Goal: Communication & Community: Answer question/provide support

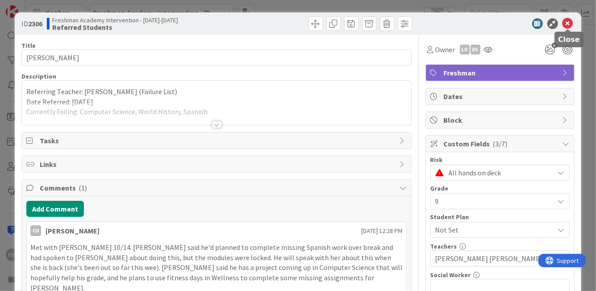
click at [567, 25] on icon at bounding box center [568, 23] width 11 height 11
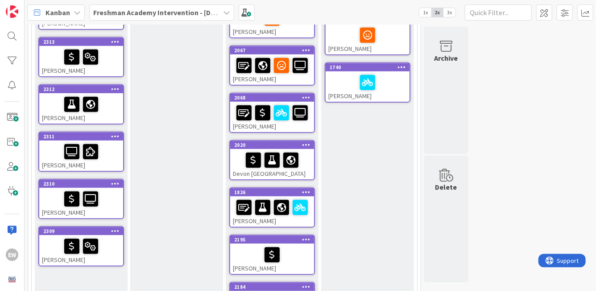
scroll to position [338, 0]
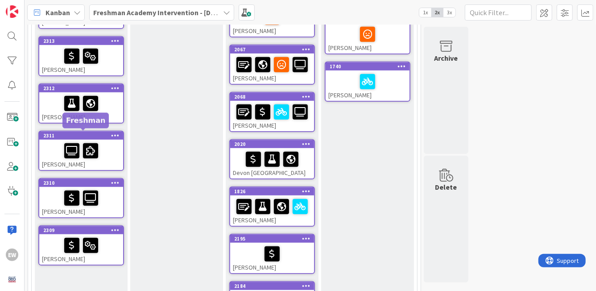
click at [98, 135] on div "2311" at bounding box center [83, 135] width 80 height 6
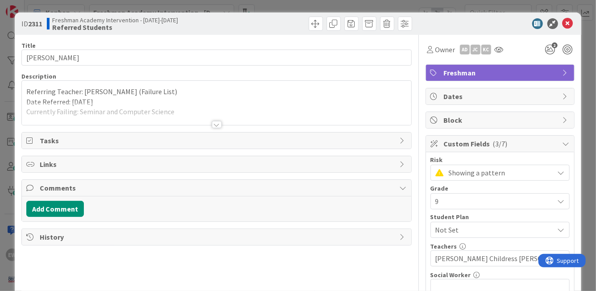
click at [149, 110] on div at bounding box center [216, 113] width 389 height 23
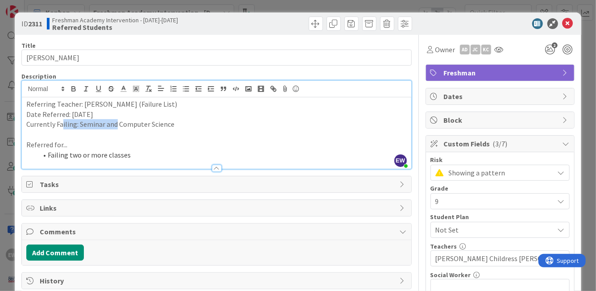
drag, startPoint x: 116, startPoint y: 125, endPoint x: 61, endPoint y: 127, distance: 55.3
click at [61, 127] on p "Currently Failing: Seminar and Computer Science" at bounding box center [216, 124] width 380 height 10
click at [43, 253] on button "Add Comment" at bounding box center [55, 252] width 58 height 16
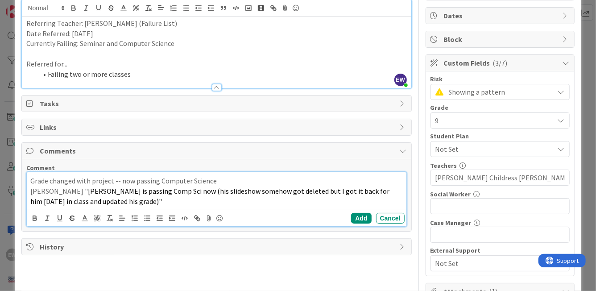
scroll to position [119, 0]
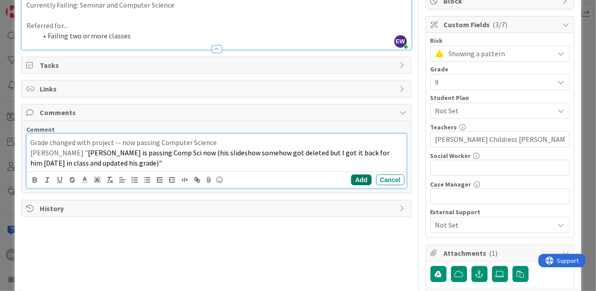
click at [361, 182] on button "Add" at bounding box center [361, 179] width 20 height 11
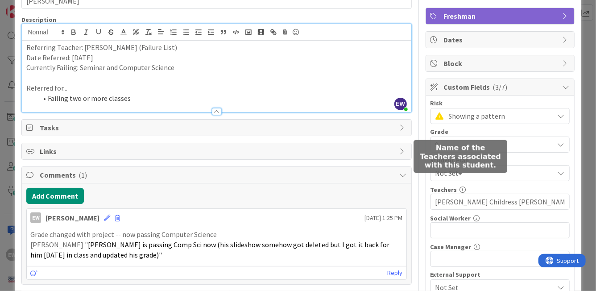
scroll to position [0, 0]
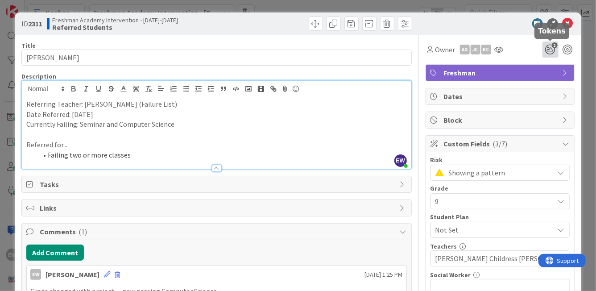
click at [549, 51] on icon "2" at bounding box center [550, 49] width 16 height 16
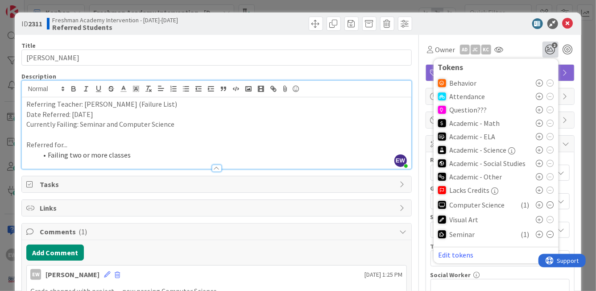
click at [551, 203] on icon at bounding box center [550, 204] width 7 height 7
click at [517, 58] on div "Owner AD JC KC 1 Tokens Behavior Attendance Question??? Academic - Math Academi…" at bounding box center [500, 284] width 149 height 498
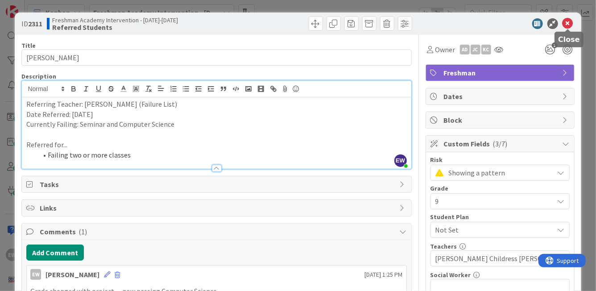
click at [569, 25] on icon at bounding box center [568, 23] width 11 height 11
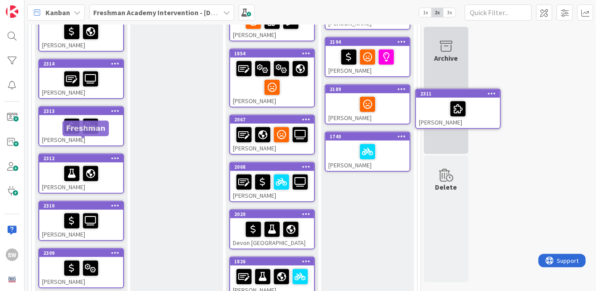
scroll to position [258, 0]
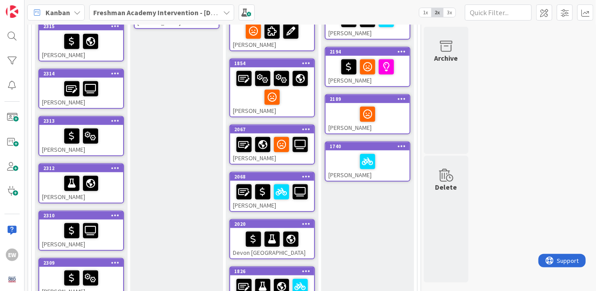
drag, startPoint x: 58, startPoint y: 136, endPoint x: 326, endPoint y: 1, distance: 299.9
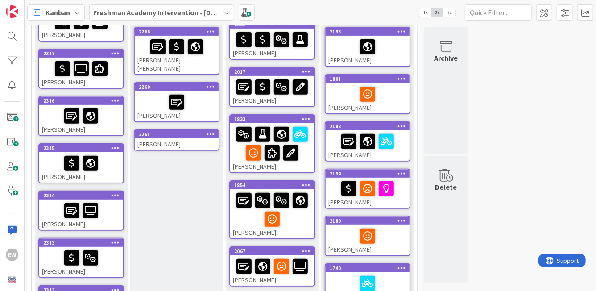
scroll to position [131, 0]
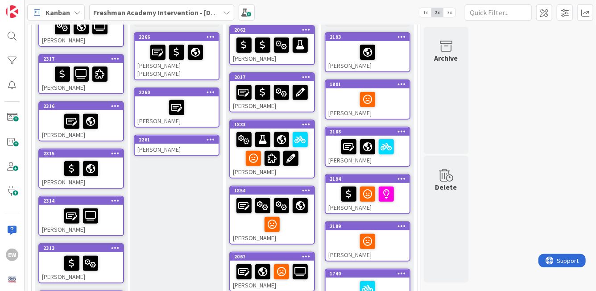
click at [108, 87] on div "[PERSON_NAME]" at bounding box center [81, 78] width 84 height 30
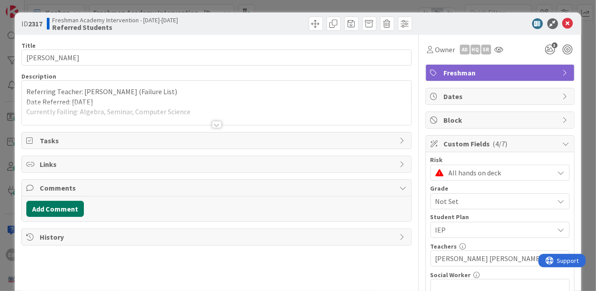
click at [48, 205] on button "Add Comment" at bounding box center [55, 209] width 58 height 16
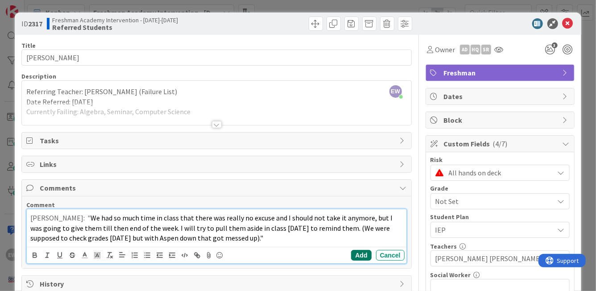
click at [361, 257] on button "Add" at bounding box center [361, 255] width 20 height 11
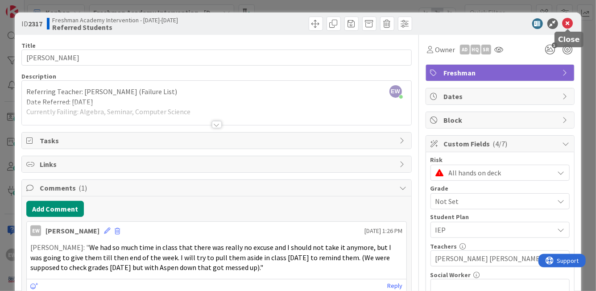
click at [569, 21] on icon at bounding box center [568, 23] width 11 height 11
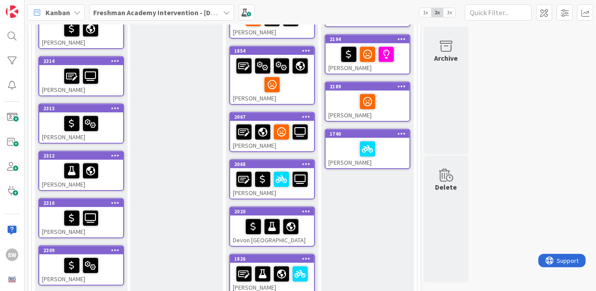
scroll to position [275, 0]
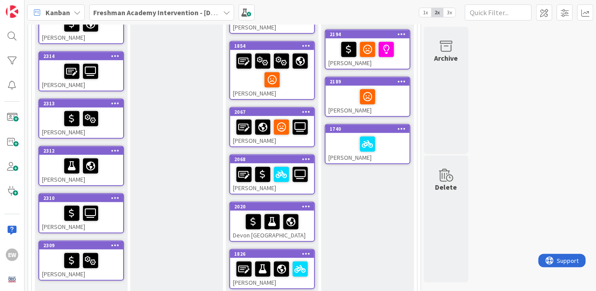
click at [110, 216] on div at bounding box center [81, 213] width 79 height 19
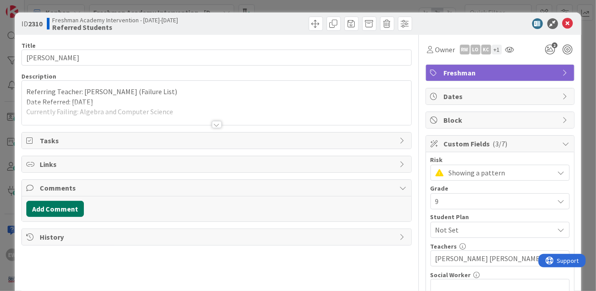
click at [56, 210] on button "Add Comment" at bounding box center [55, 209] width 58 height 16
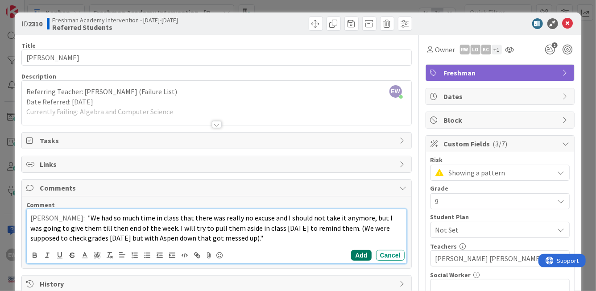
click at [368, 254] on button "Add" at bounding box center [361, 255] width 20 height 11
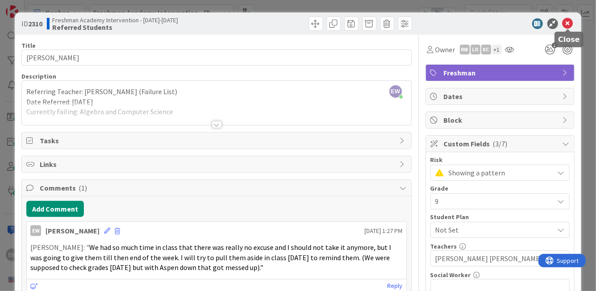
click at [568, 26] on icon at bounding box center [568, 23] width 11 height 11
